Goal: Book appointment/travel/reservation

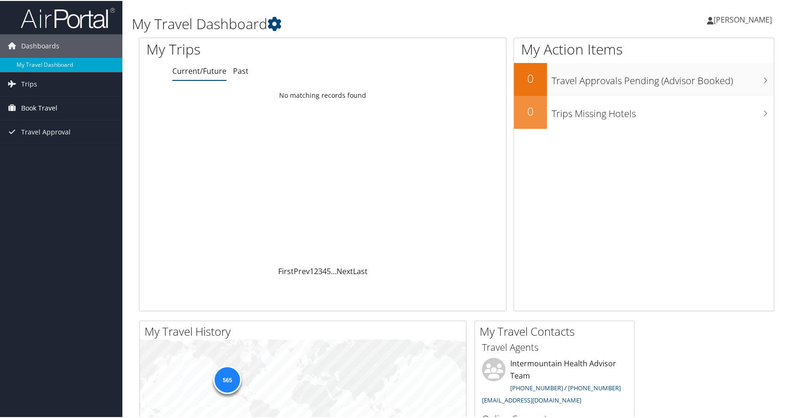
click at [38, 105] on span "Book Travel" at bounding box center [39, 108] width 36 height 24
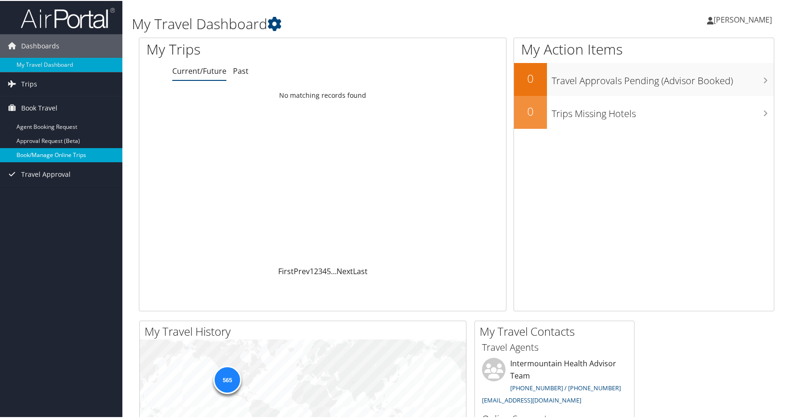
click at [52, 153] on link "Book/Manage Online Trips" at bounding box center [61, 154] width 122 height 14
